Goal: Information Seeking & Learning: Learn about a topic

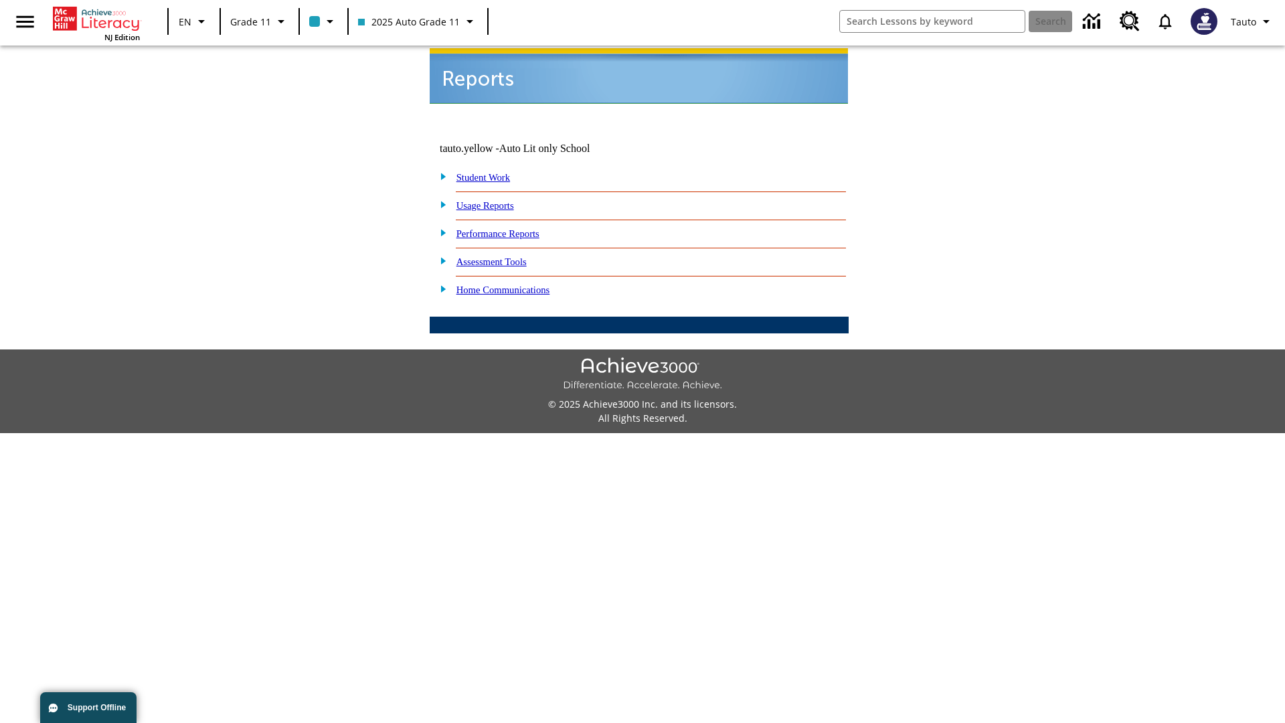
click at [495, 200] on link "Usage Reports" at bounding box center [485, 205] width 58 height 11
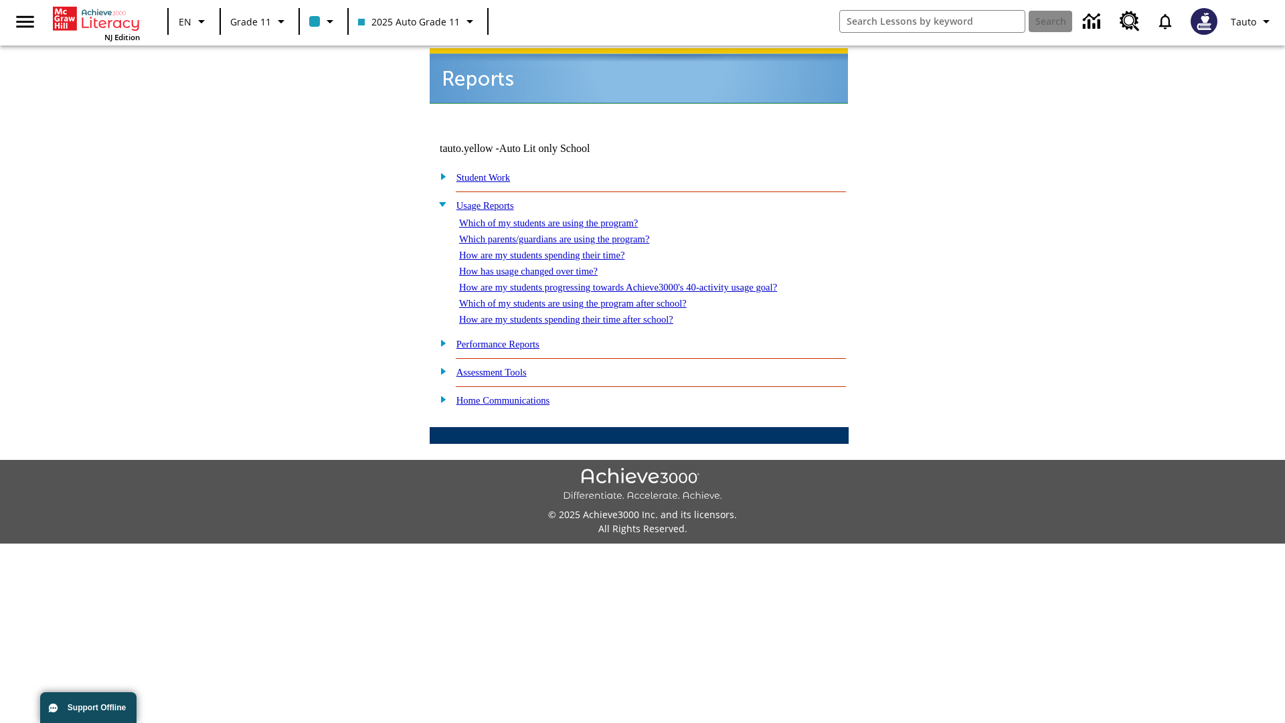
click at [562, 217] on link "Which of my students are using the program?" at bounding box center [548, 222] width 179 height 11
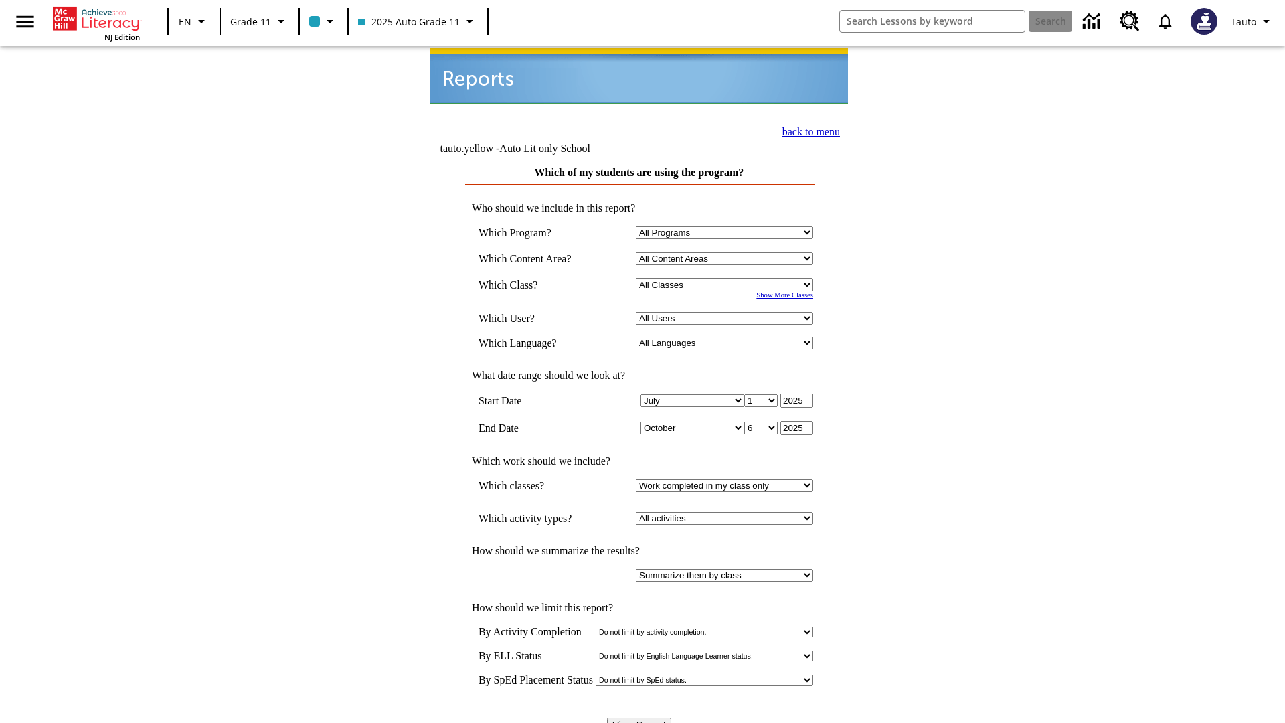
click at [807, 130] on link "back to menu" at bounding box center [811, 131] width 58 height 11
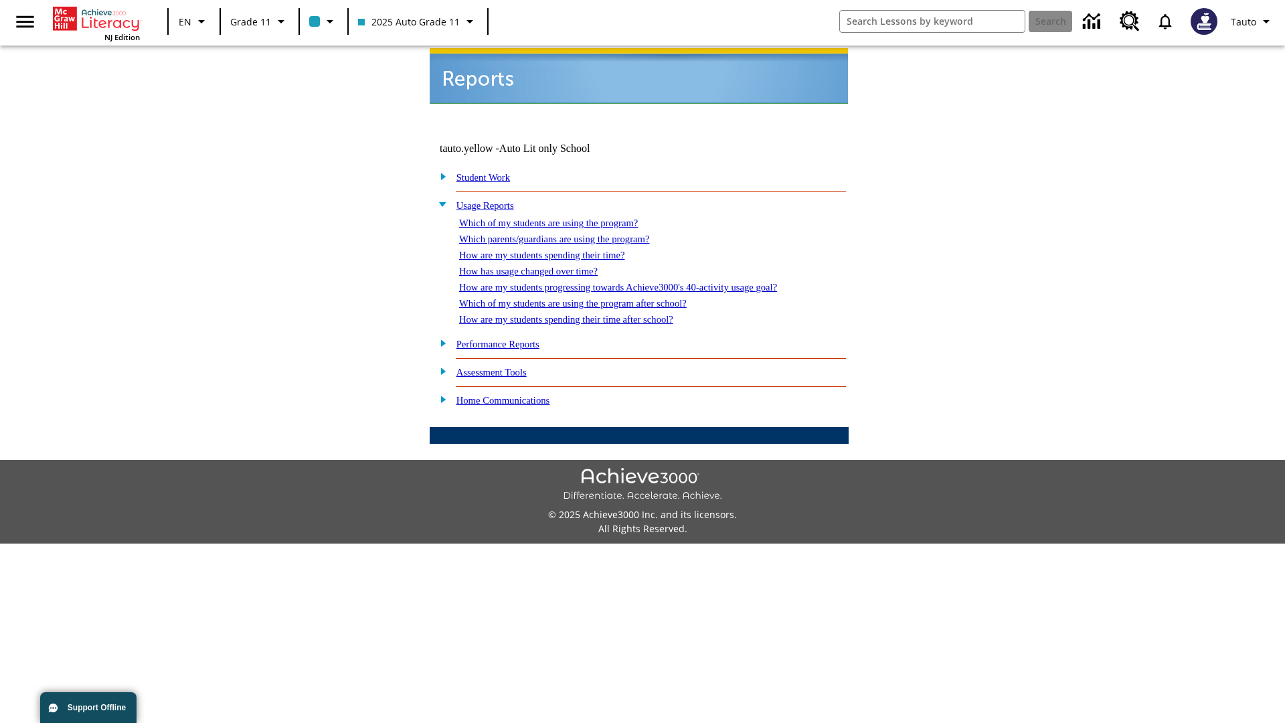
click at [555, 250] on link "How are my students spending their time?" at bounding box center [541, 255] width 165 height 11
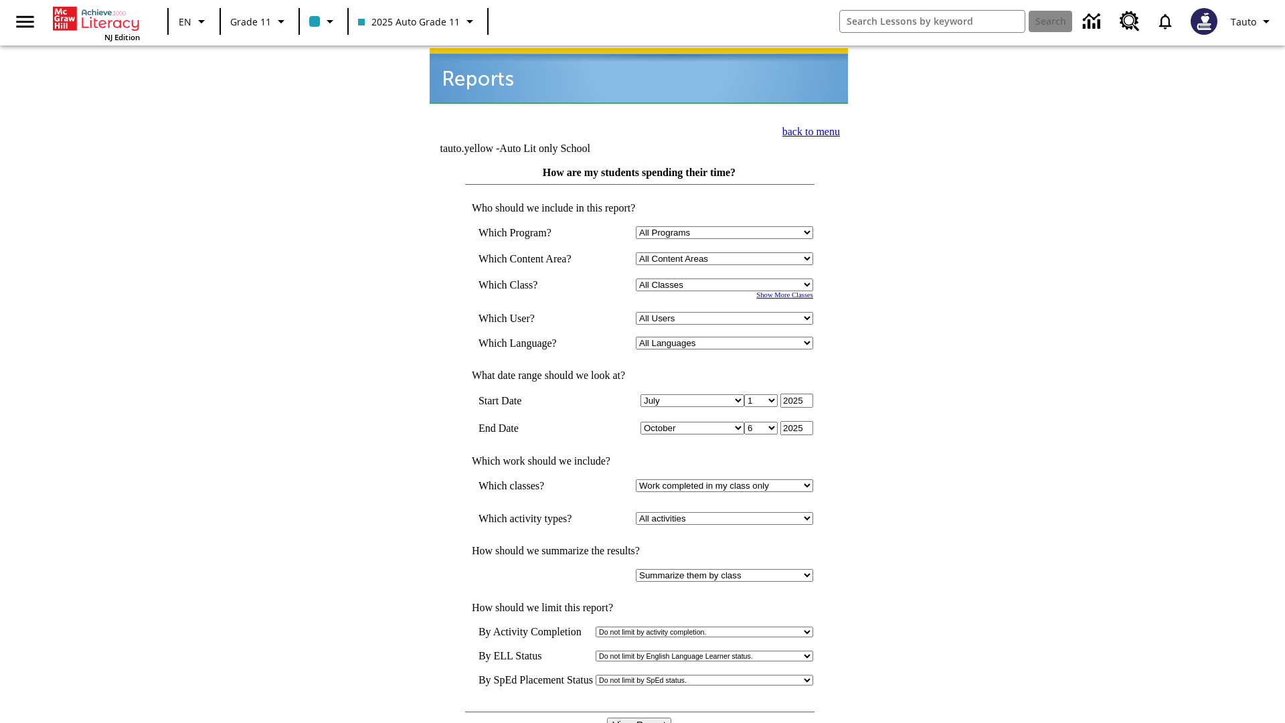
click at [640, 717] on input "View Report" at bounding box center [639, 724] width 64 height 15
click at [807, 130] on link "back to menu" at bounding box center [811, 131] width 58 height 11
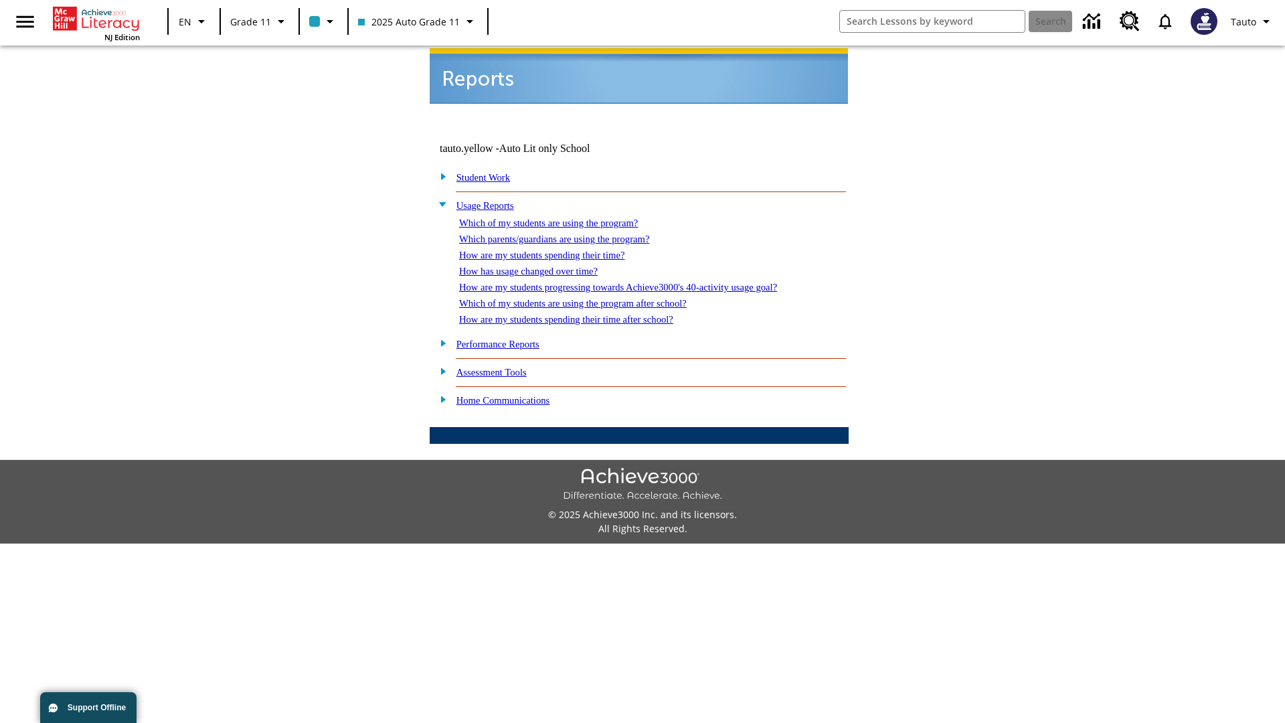
click at [582, 314] on link "How are my students spending their time after school?" at bounding box center [566, 319] width 214 height 11
